Goal: Communication & Community: Answer question/provide support

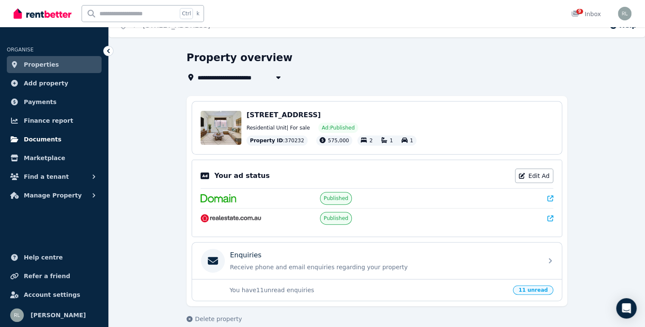
scroll to position [24, 0]
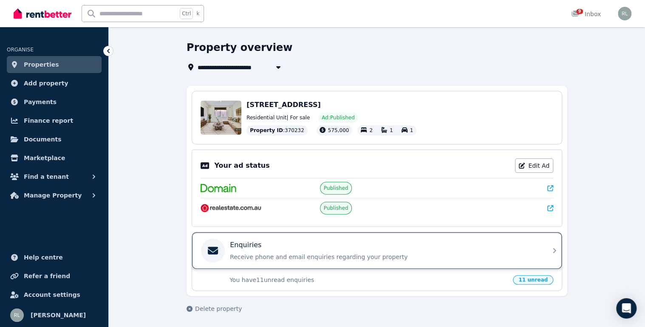
click at [248, 245] on p "Enquiries" at bounding box center [245, 245] width 31 height 10
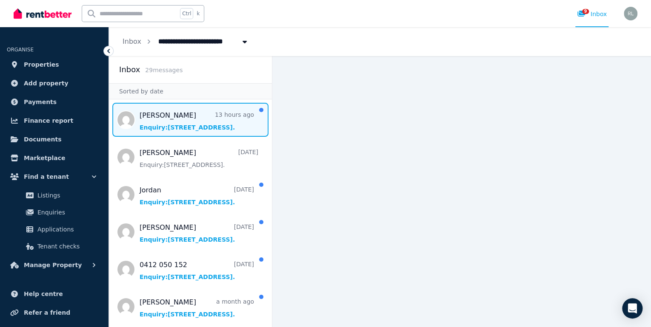
click at [170, 116] on span "Message list" at bounding box center [190, 120] width 163 height 34
